Goal: Task Accomplishment & Management: Manage account settings

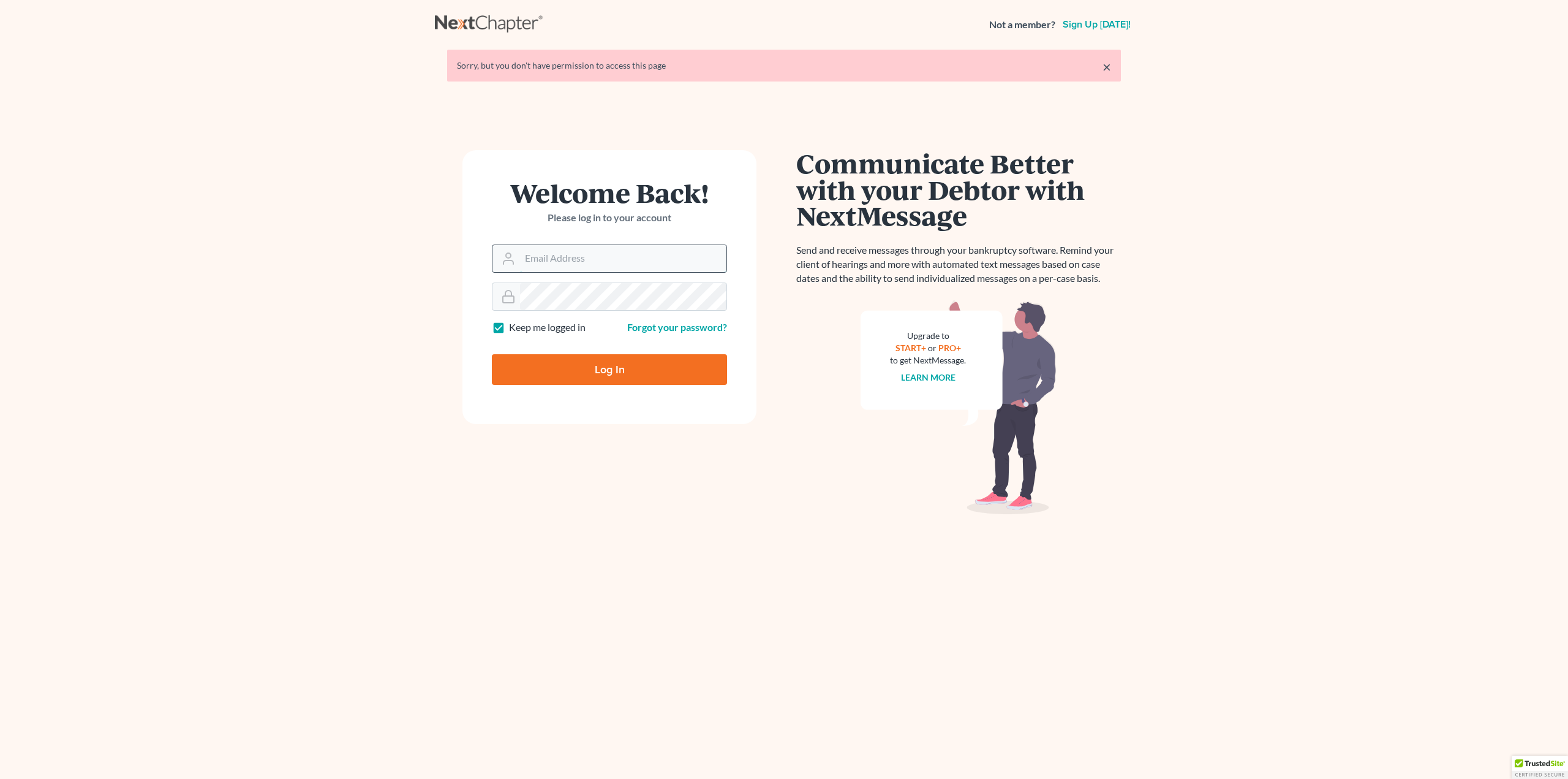
drag, startPoint x: 0, startPoint y: 0, endPoint x: 600, endPoint y: 271, distance: 658.4
click at [598, 263] on input "Email Address" at bounding box center [623, 258] width 207 height 27
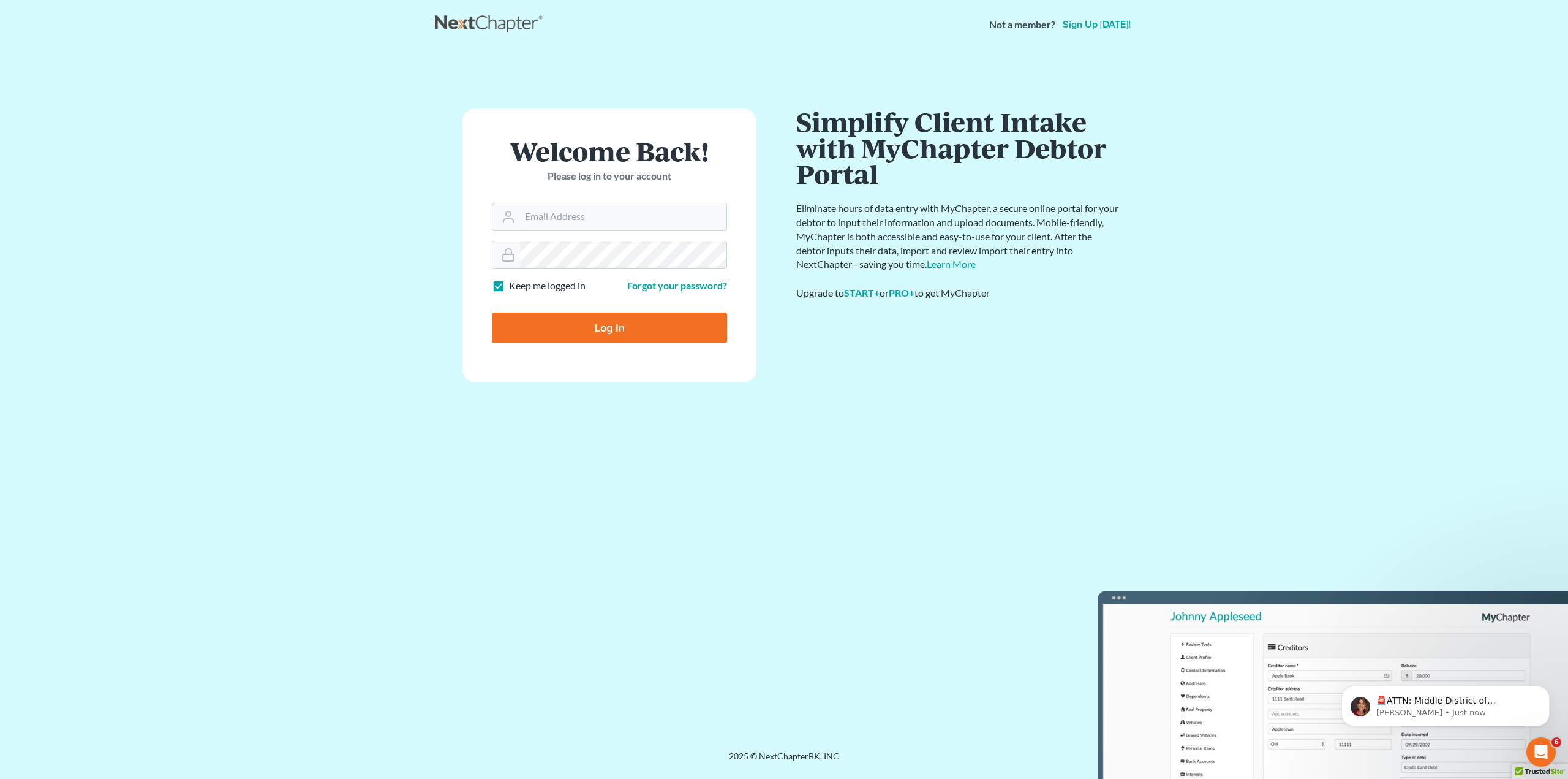
type input "hillary@henkelsbaker.com"
click at [562, 333] on input "Log In" at bounding box center [609, 328] width 235 height 31
type input "Thinking..."
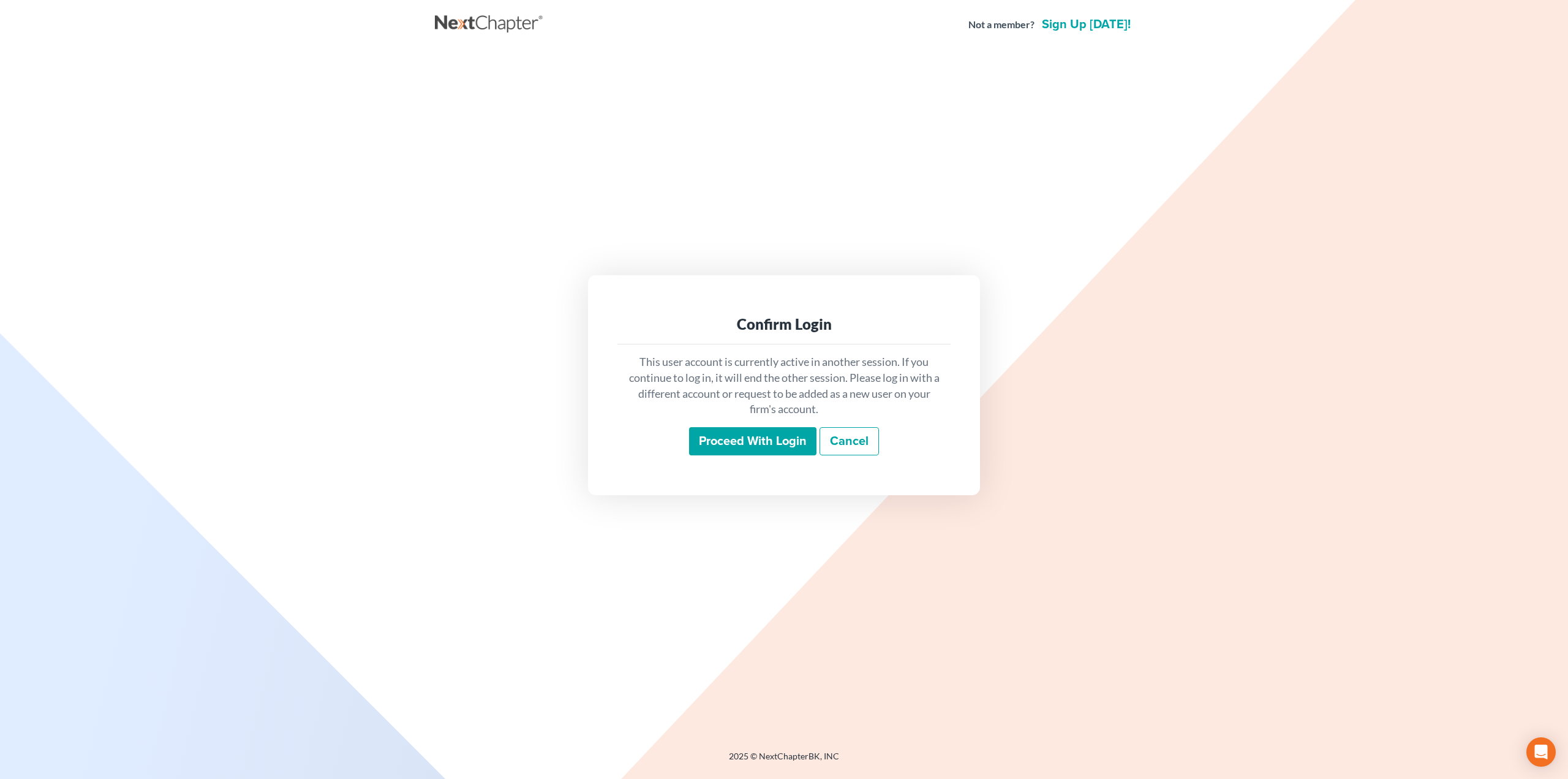
click at [736, 445] on input "Proceed with login" at bounding box center [753, 441] width 128 height 28
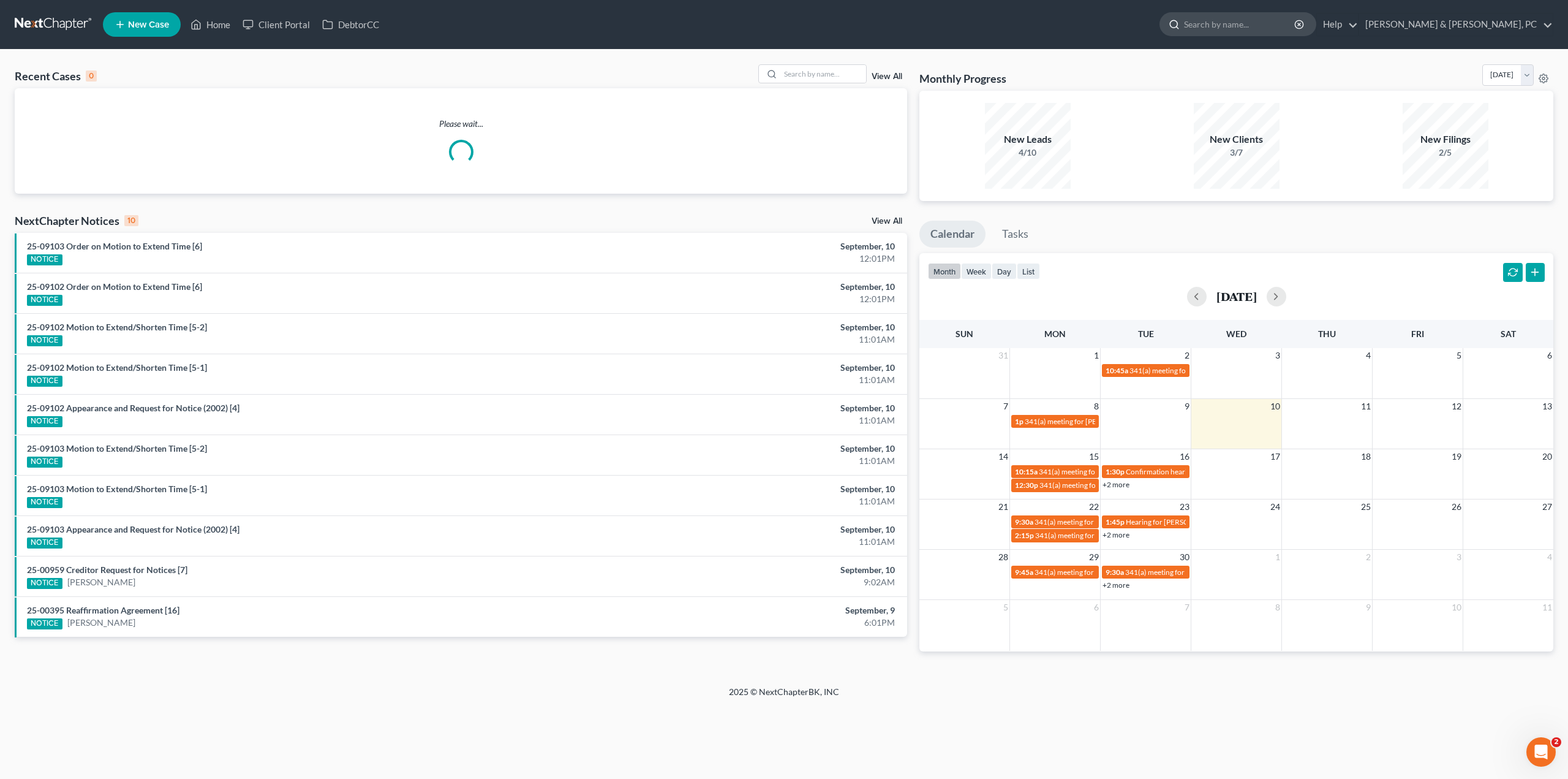
click at [1296, 27] on input "search" at bounding box center [1240, 24] width 112 height 23
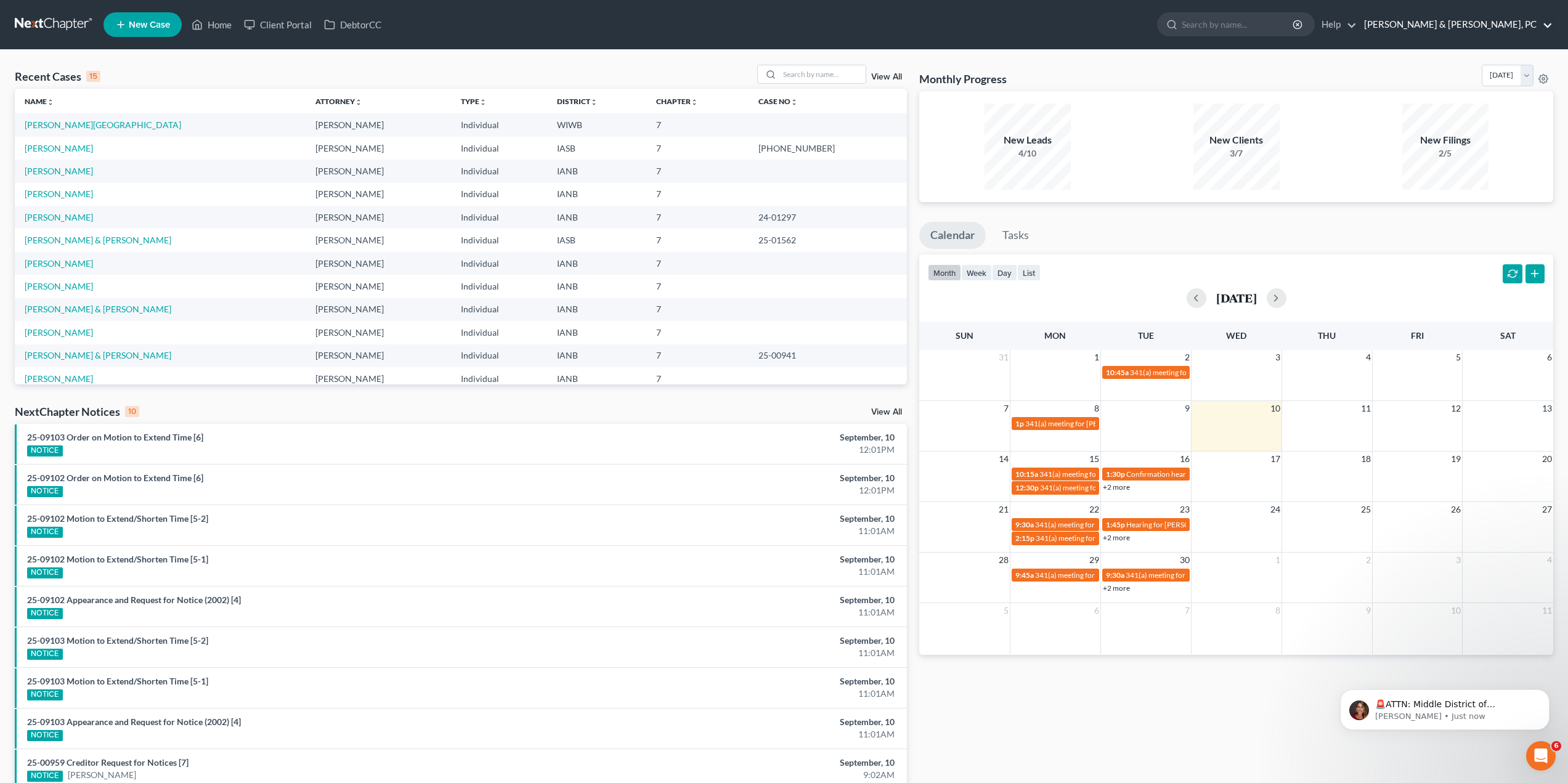
click at [1523, 24] on link "[PERSON_NAME] & [PERSON_NAME], PC" at bounding box center [1456, 25] width 195 height 22
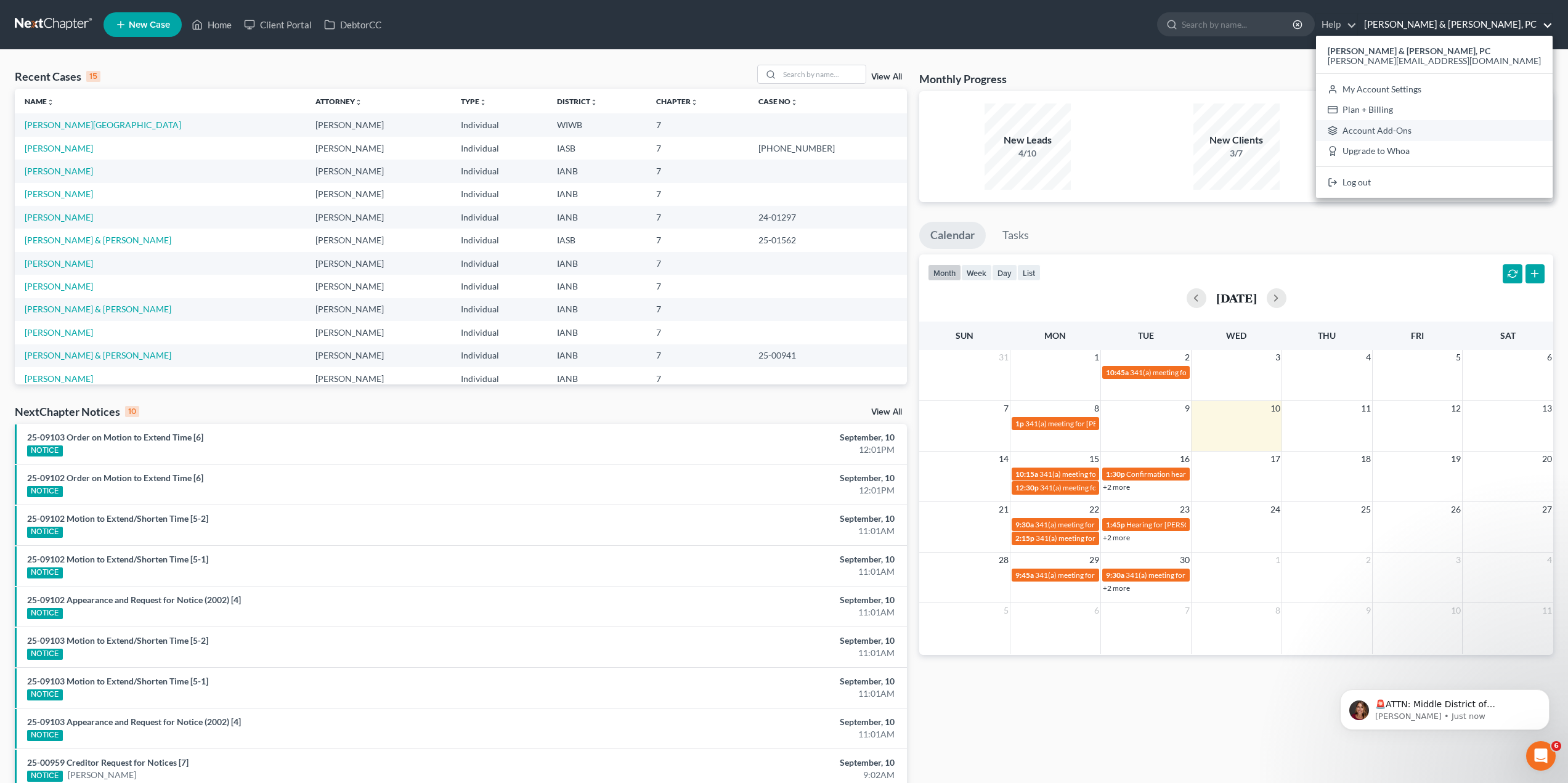
click at [1487, 136] on link "Account Add-Ons" at bounding box center [1434, 130] width 237 height 21
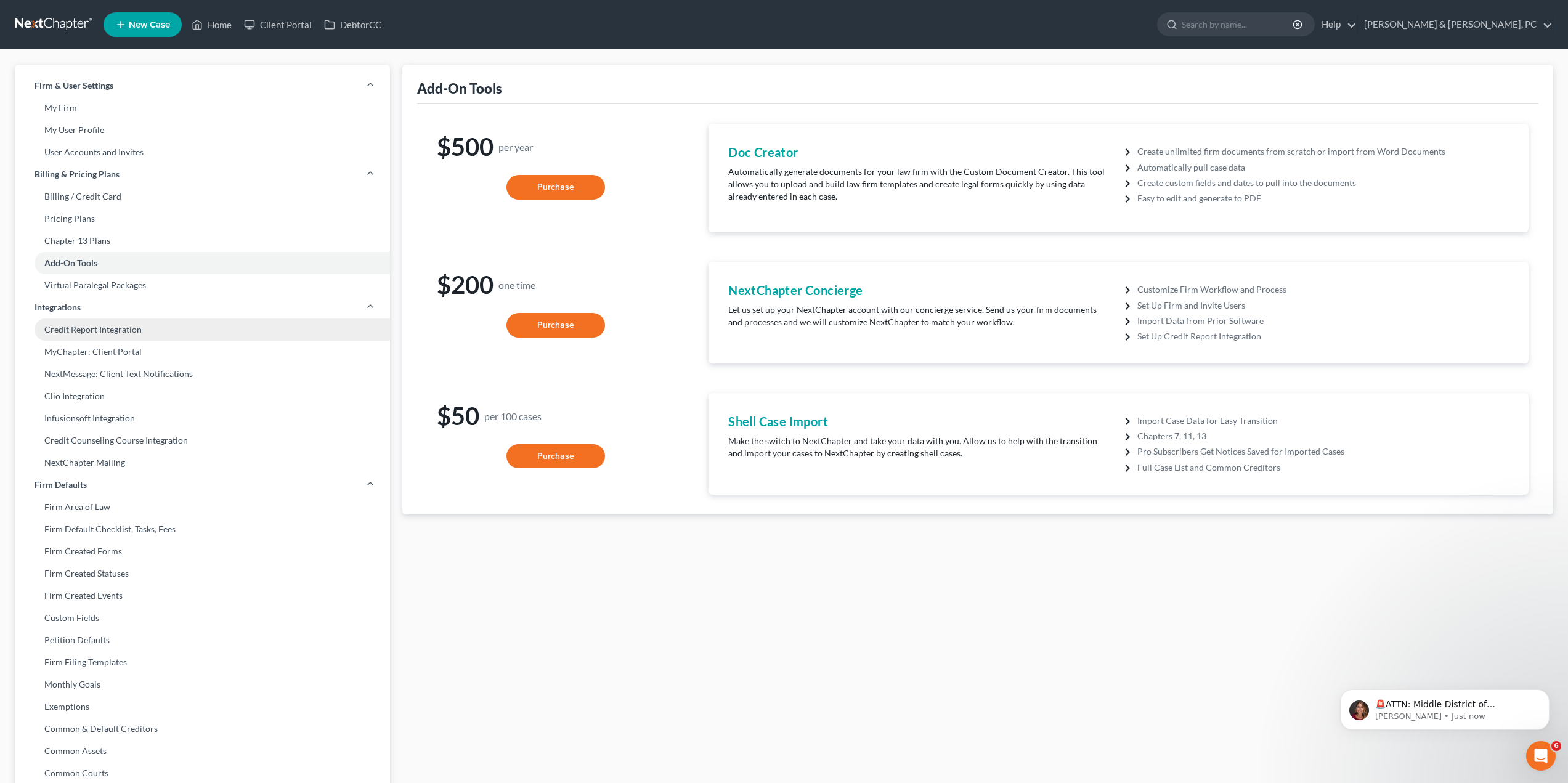
click at [95, 330] on link "Credit Report Integration" at bounding box center [202, 329] width 375 height 22
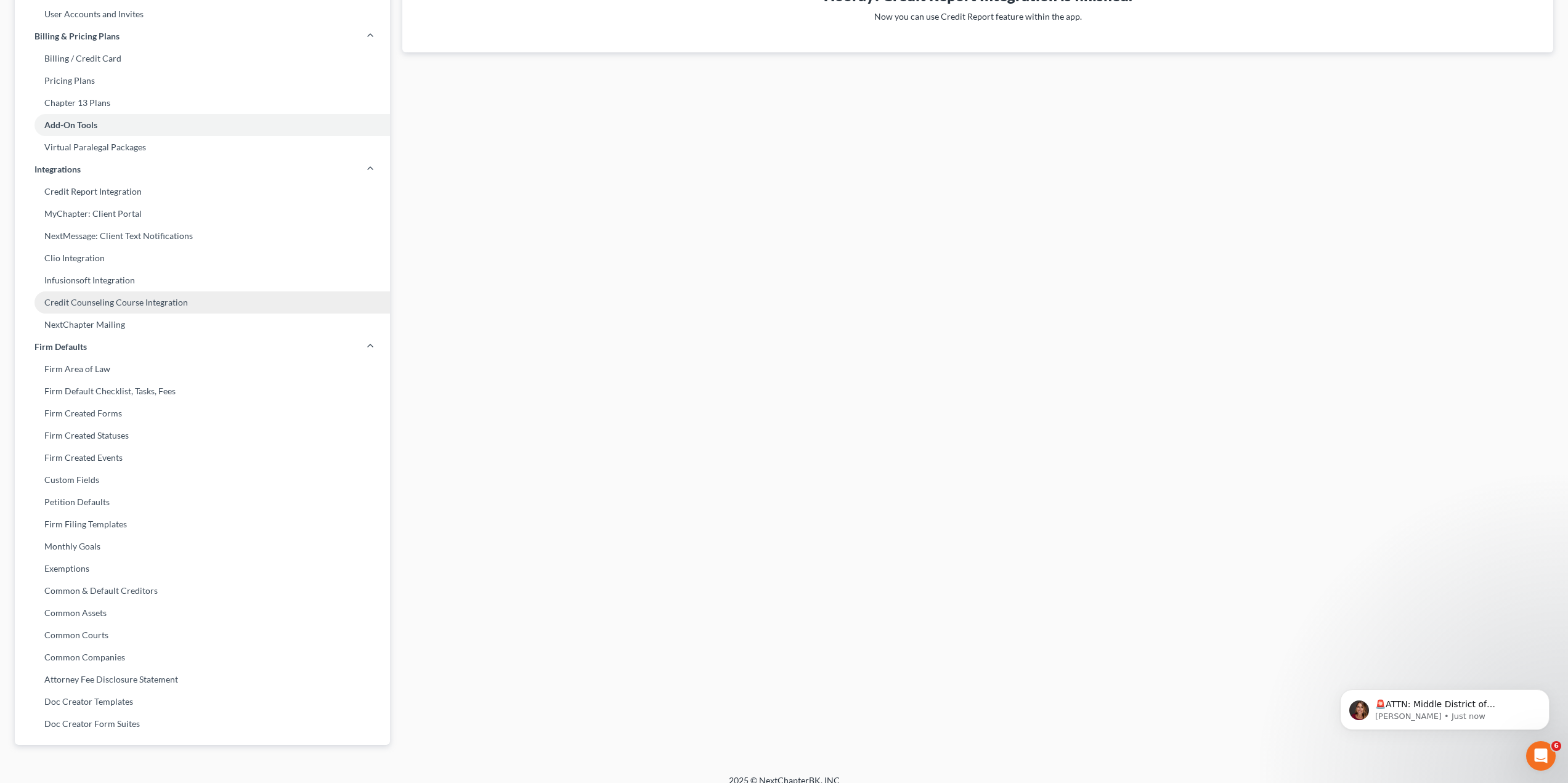
scroll to position [151, 0]
